Goal: Task Accomplishment & Management: Manage account settings

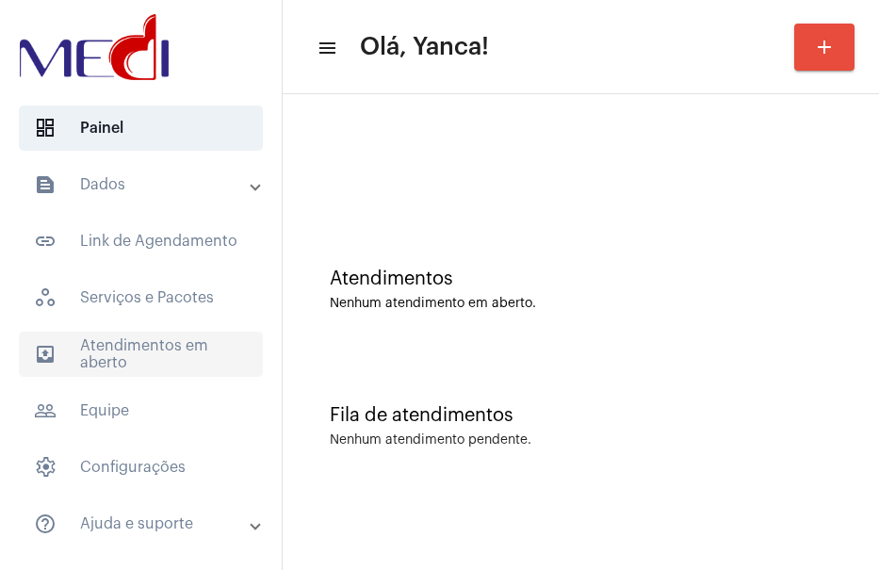
click at [154, 332] on span "outbox_outline Atendimentos em aberto" at bounding box center [141, 354] width 244 height 45
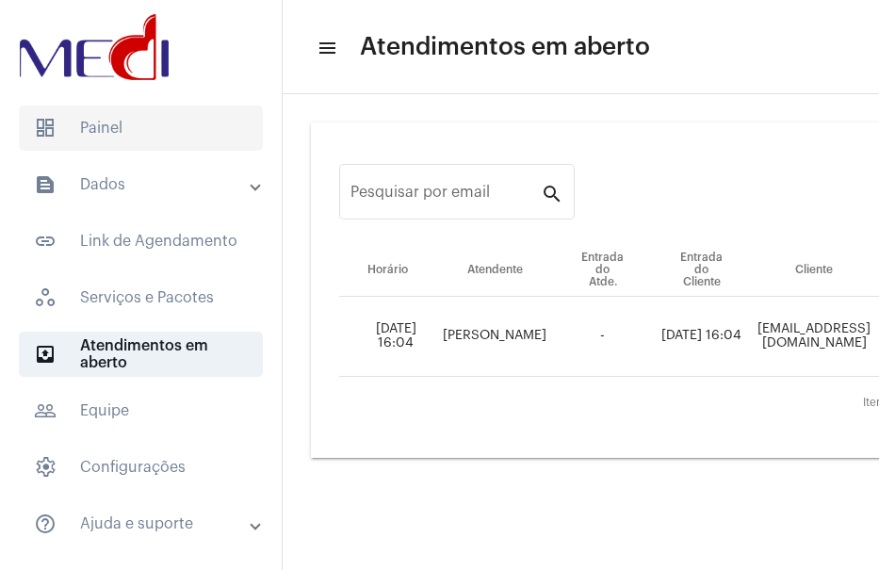
click at [63, 143] on span "dashboard Painel" at bounding box center [141, 128] width 244 height 45
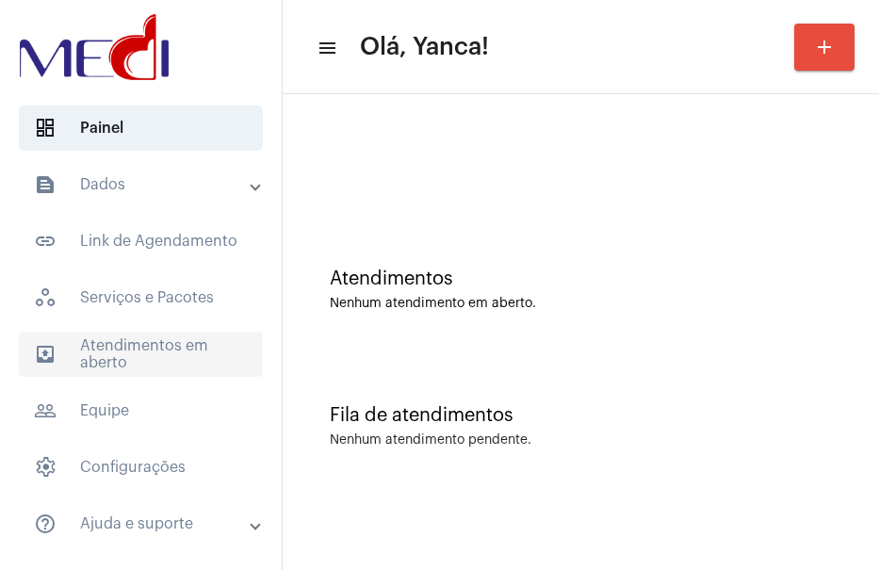
click at [120, 355] on span "outbox_outline Atendimentos em aberto" at bounding box center [141, 354] width 244 height 45
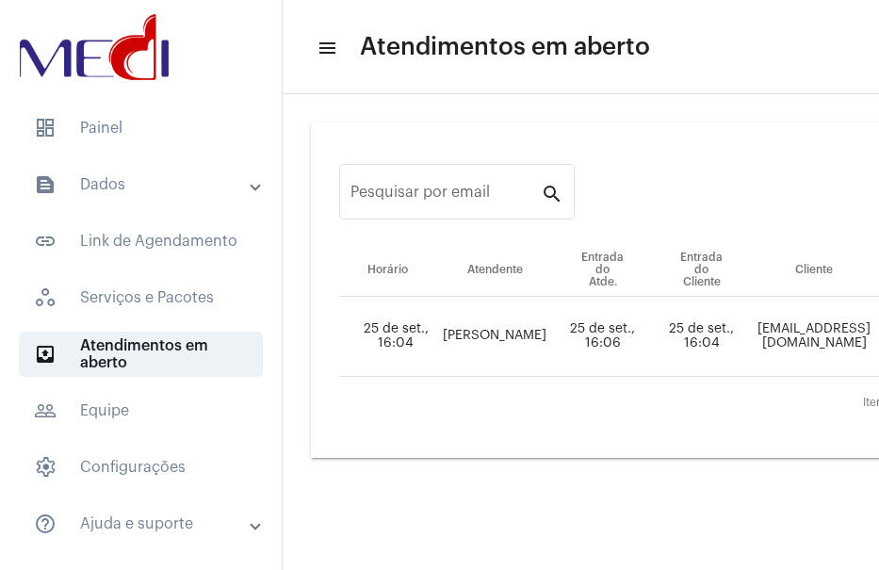
drag, startPoint x: 557, startPoint y: 554, endPoint x: 580, endPoint y: 548, distance: 23.3
click at [580, 548] on mat-sidenav-content "menu Atendimentos em aberto Pesquisar por email search Horário Atendente Entrad…" at bounding box center [581, 285] width 597 height 570
drag, startPoint x: 576, startPoint y: 549, endPoint x: 646, endPoint y: 543, distance: 71.0
click at [646, 543] on mat-sidenav-content "menu Atendimentos em aberto Pesquisar por email search Horário Atendente Entrad…" at bounding box center [581, 285] width 597 height 570
click at [716, 519] on mat-sidenav-content "menu Atendimentos em aberto Pesquisar por email search Horário Atendente Entrad…" at bounding box center [581, 285] width 597 height 570
